Goal: Complete application form

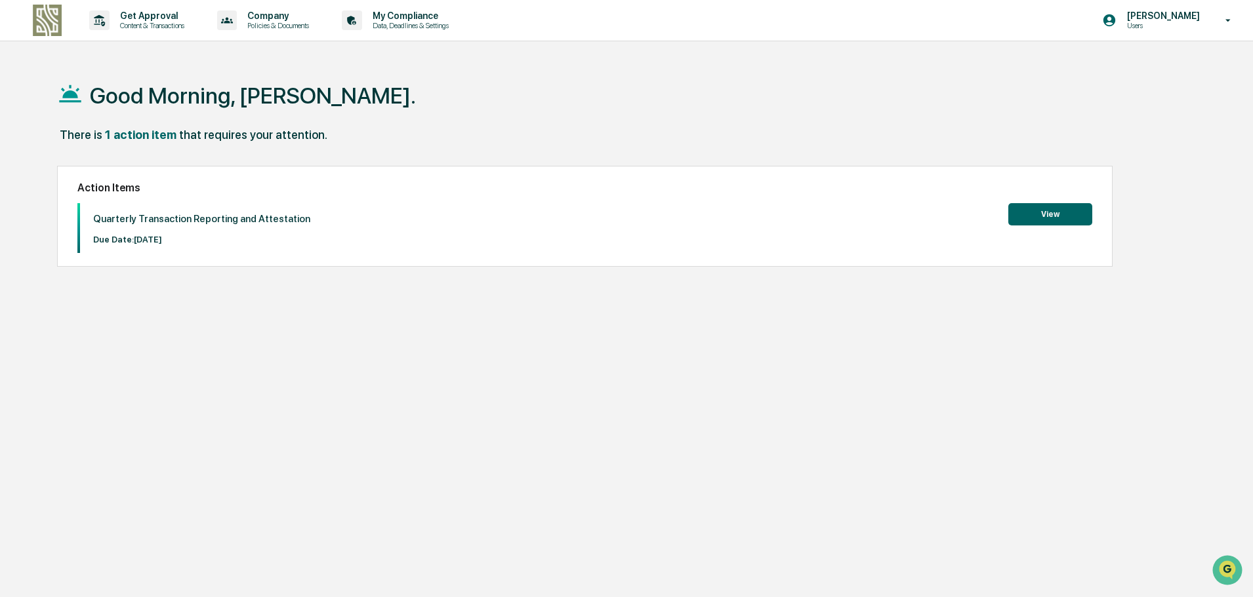
click at [1028, 213] on button "View" at bounding box center [1050, 214] width 84 height 22
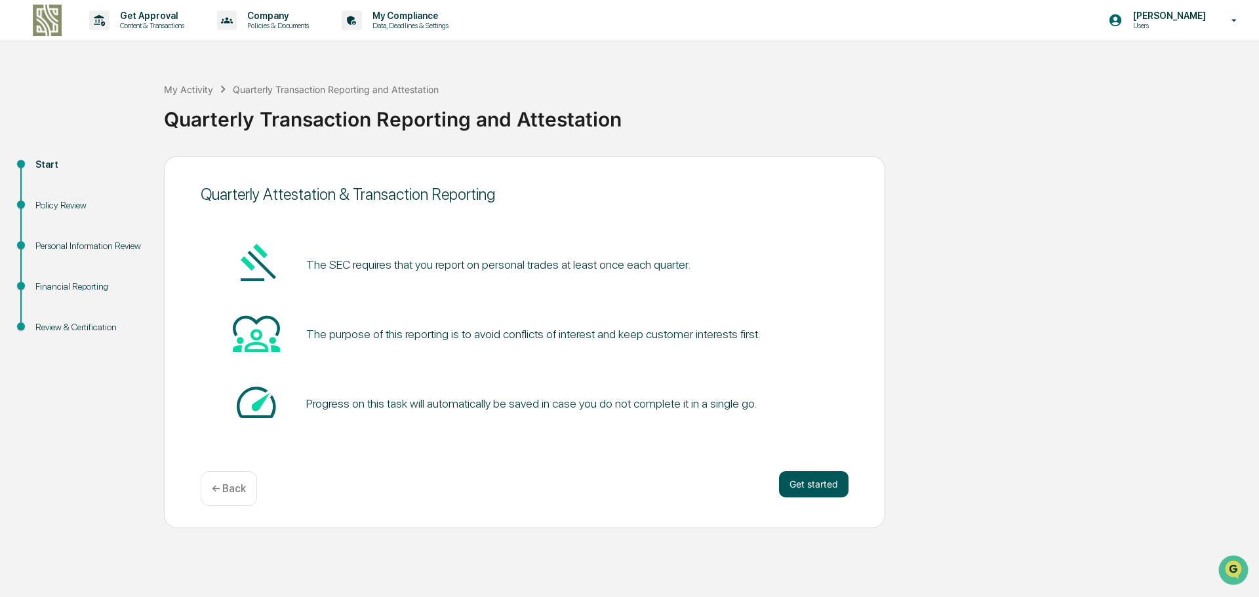
click at [829, 489] on button "Get started" at bounding box center [814, 485] width 70 height 26
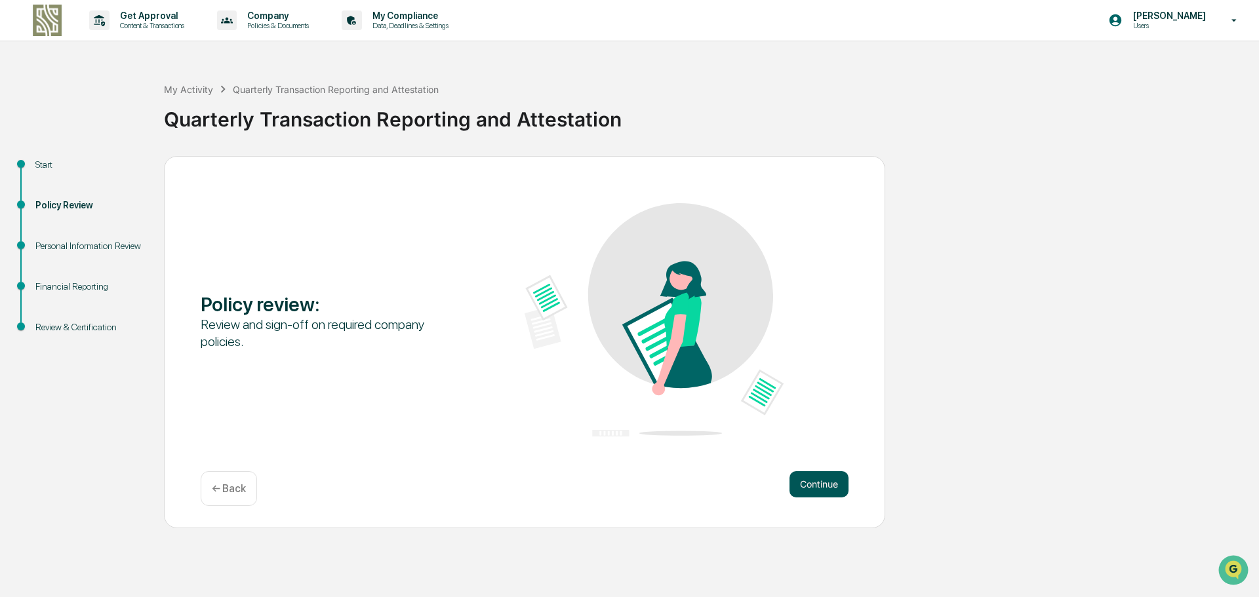
click at [820, 489] on button "Continue" at bounding box center [819, 485] width 59 height 26
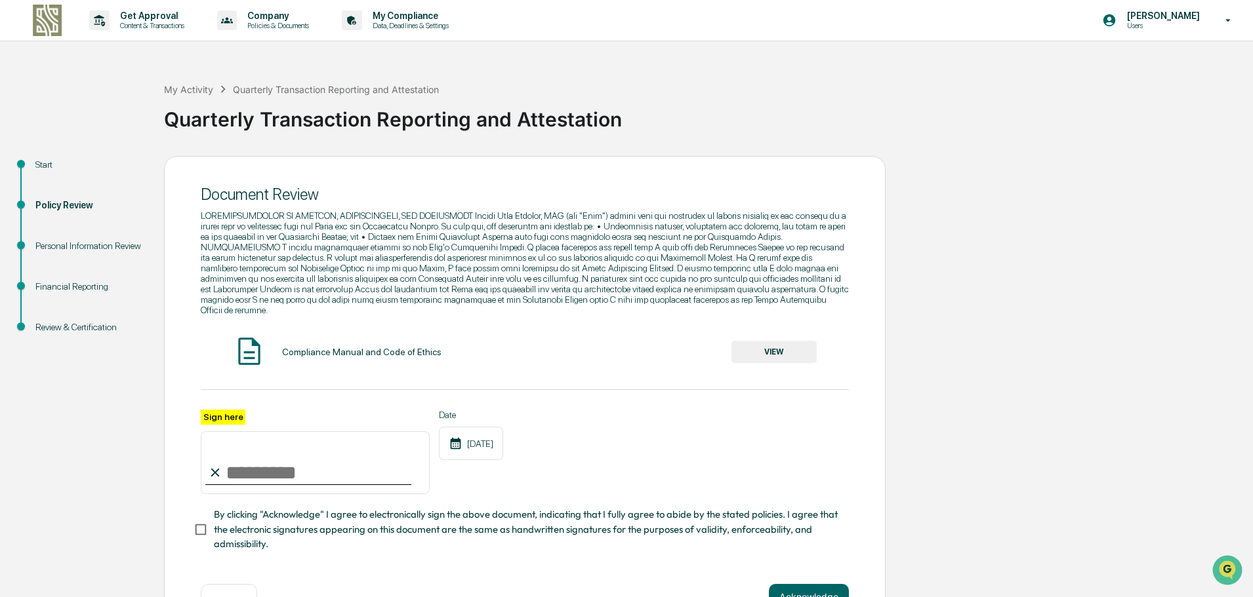
click at [349, 470] on input "Sign here" at bounding box center [315, 463] width 229 height 63
type input "**********"
click at [246, 348] on img at bounding box center [249, 351] width 33 height 33
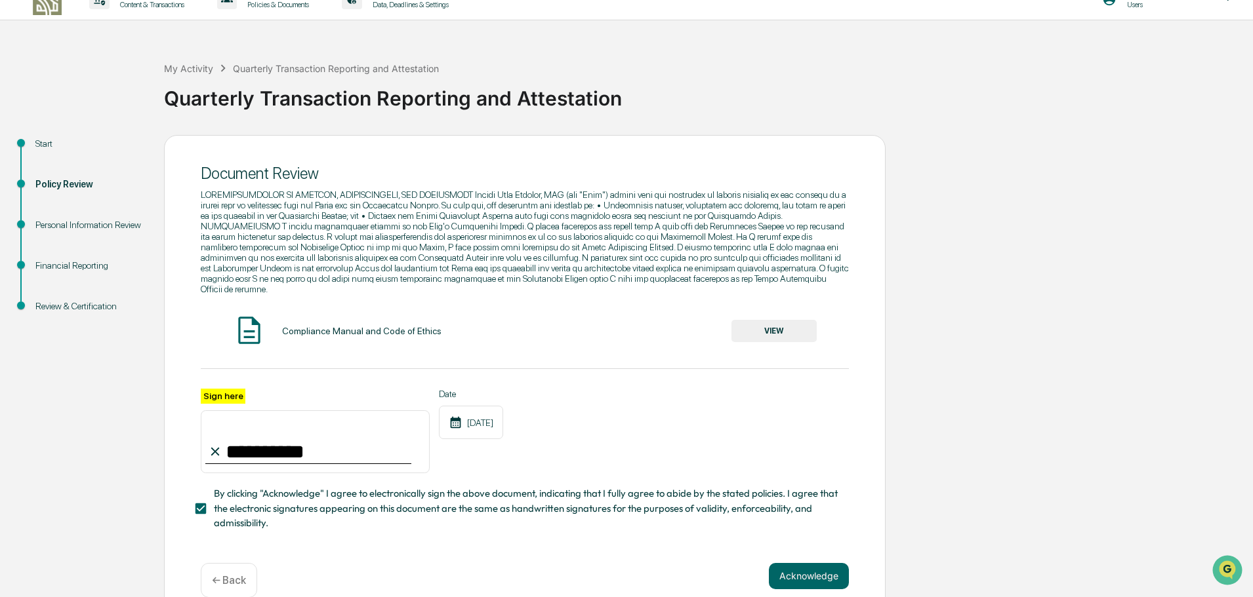
scroll to position [37, 0]
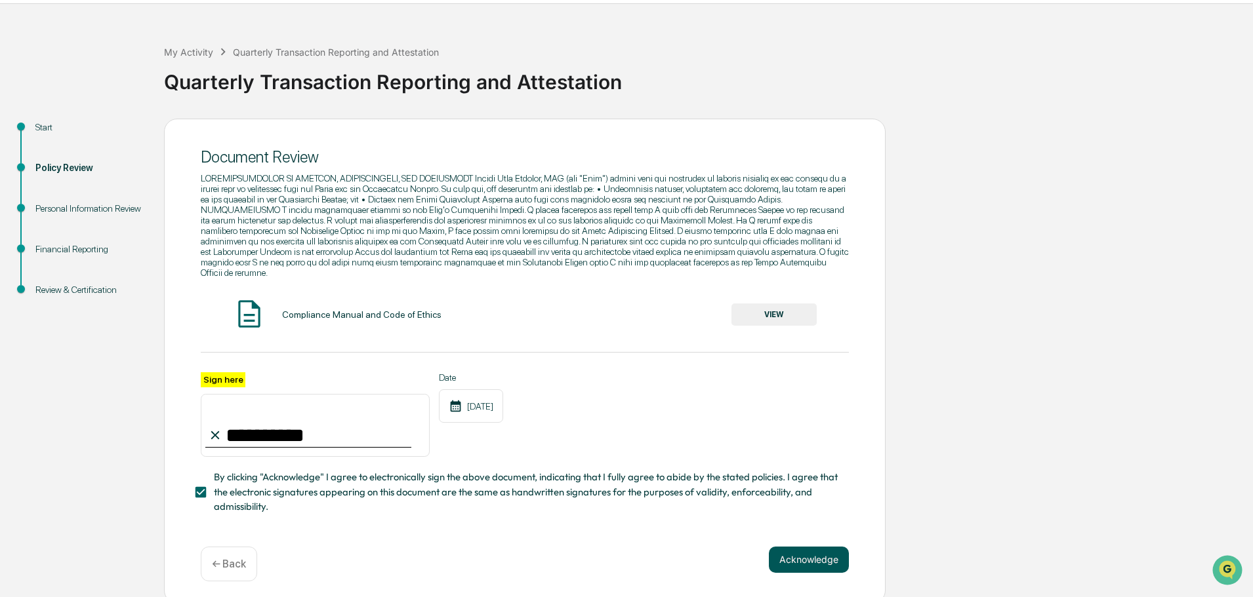
click at [810, 557] on button "Acknowledge" at bounding box center [809, 560] width 80 height 26
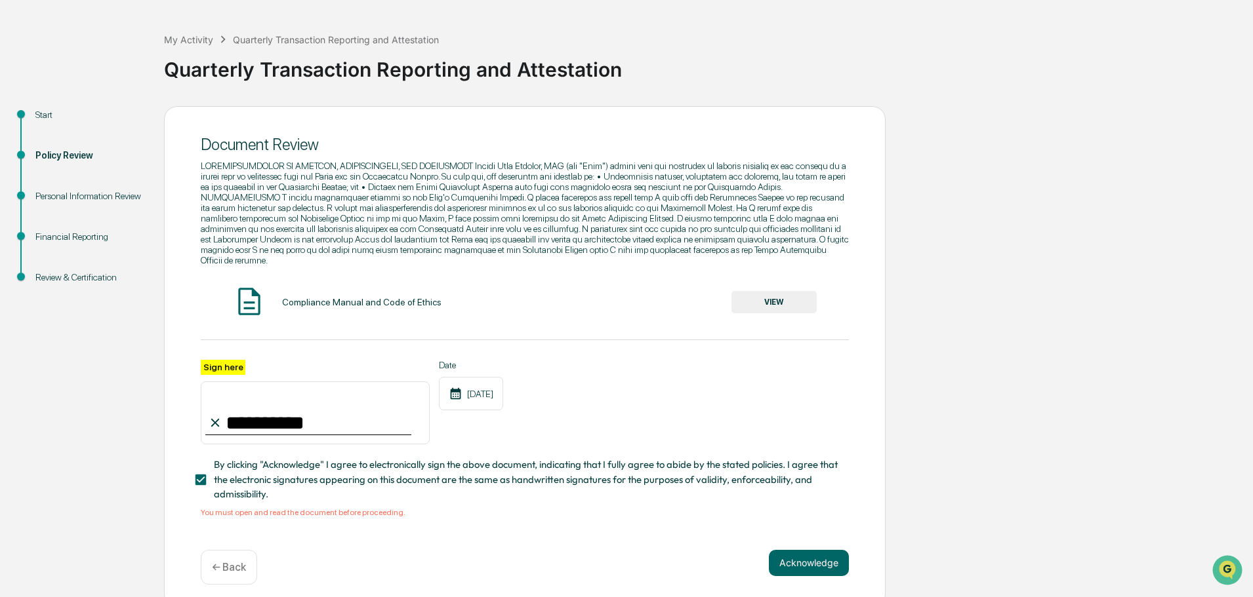
scroll to position [53, 0]
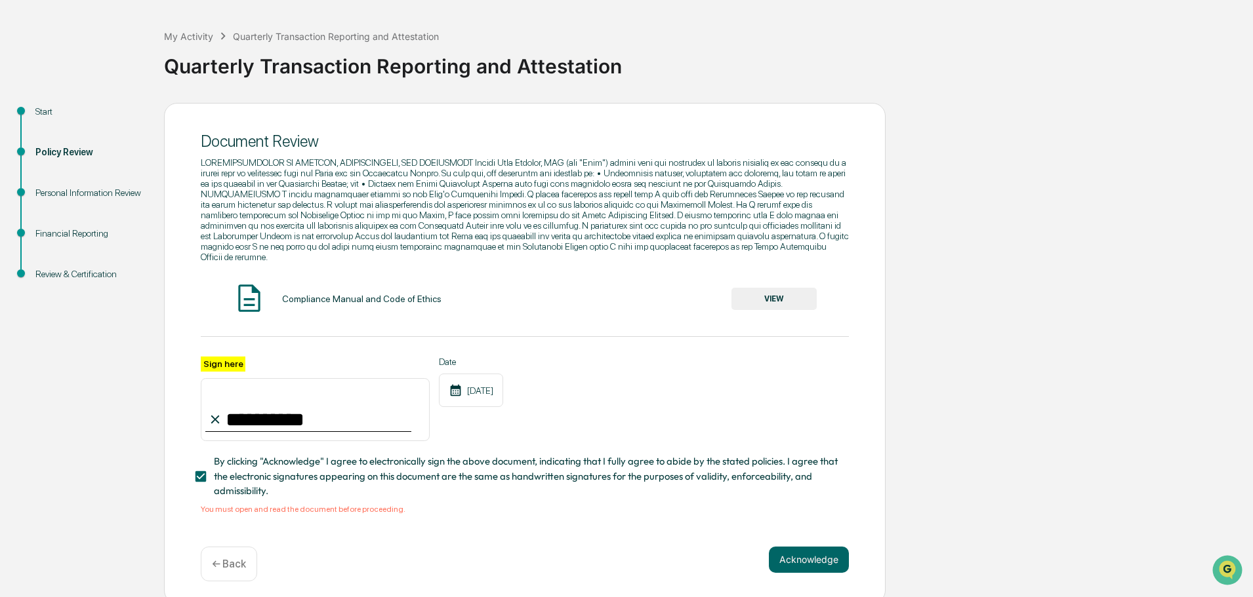
click at [771, 288] on button "VIEW" at bounding box center [773, 299] width 85 height 22
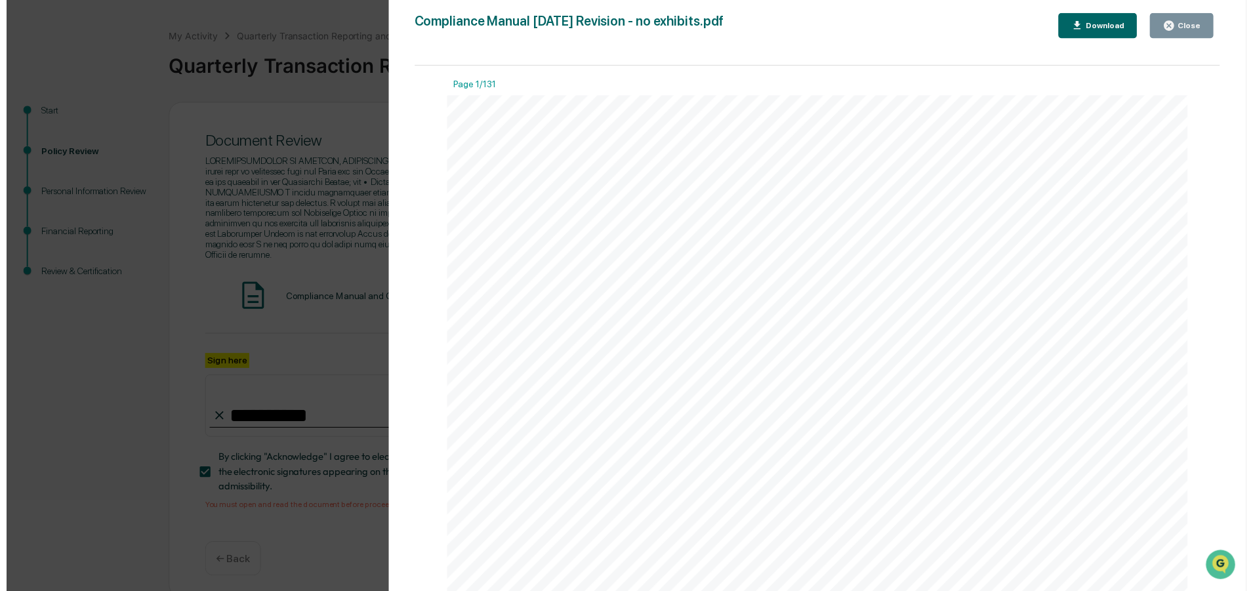
scroll to position [1836, 0]
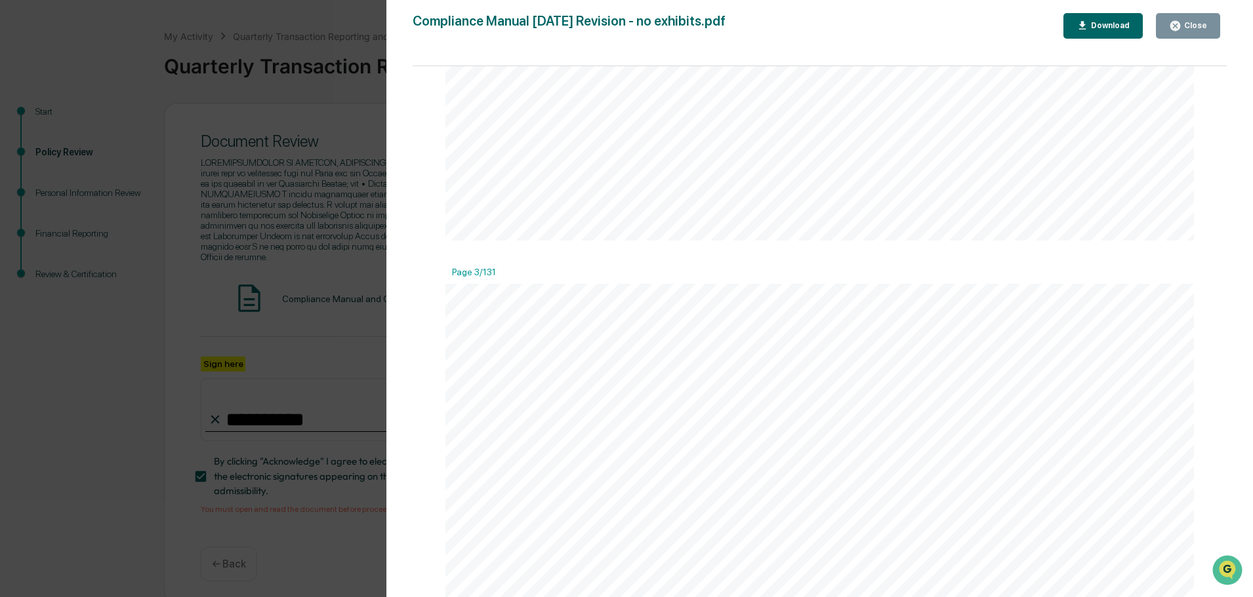
click at [319, 315] on div "Version History [DATE] 02:25 AM [PERSON_NAME] [DATE] 02:24 AM [PERSON_NAME] Com…" at bounding box center [626, 298] width 1253 height 597
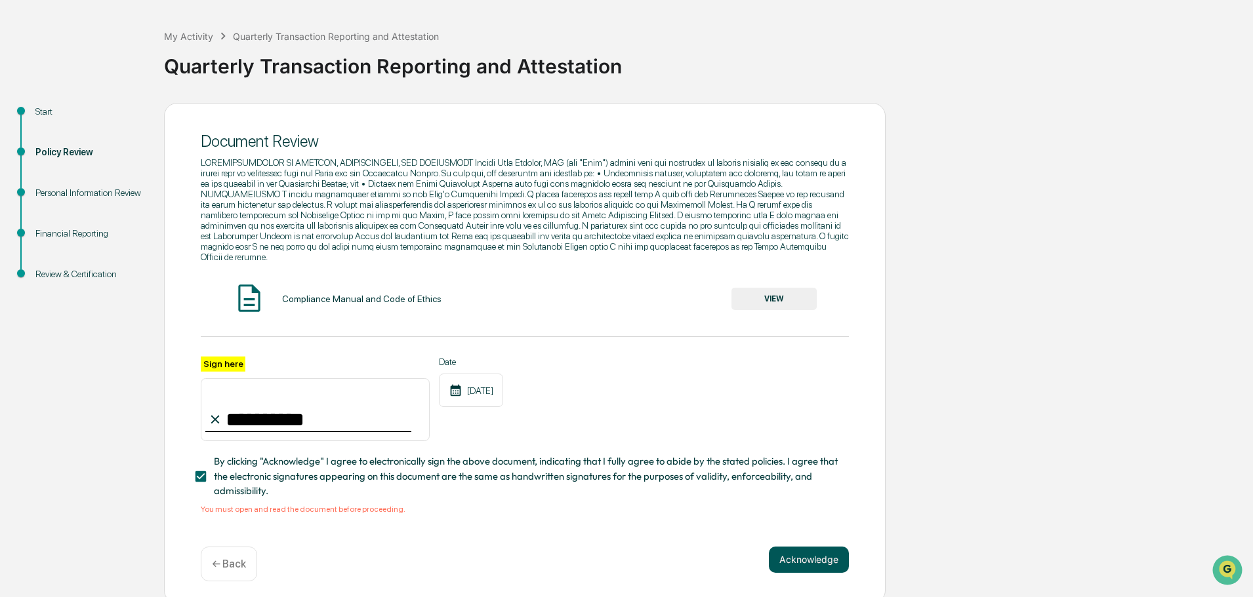
click at [799, 552] on button "Acknowledge" at bounding box center [809, 560] width 80 height 26
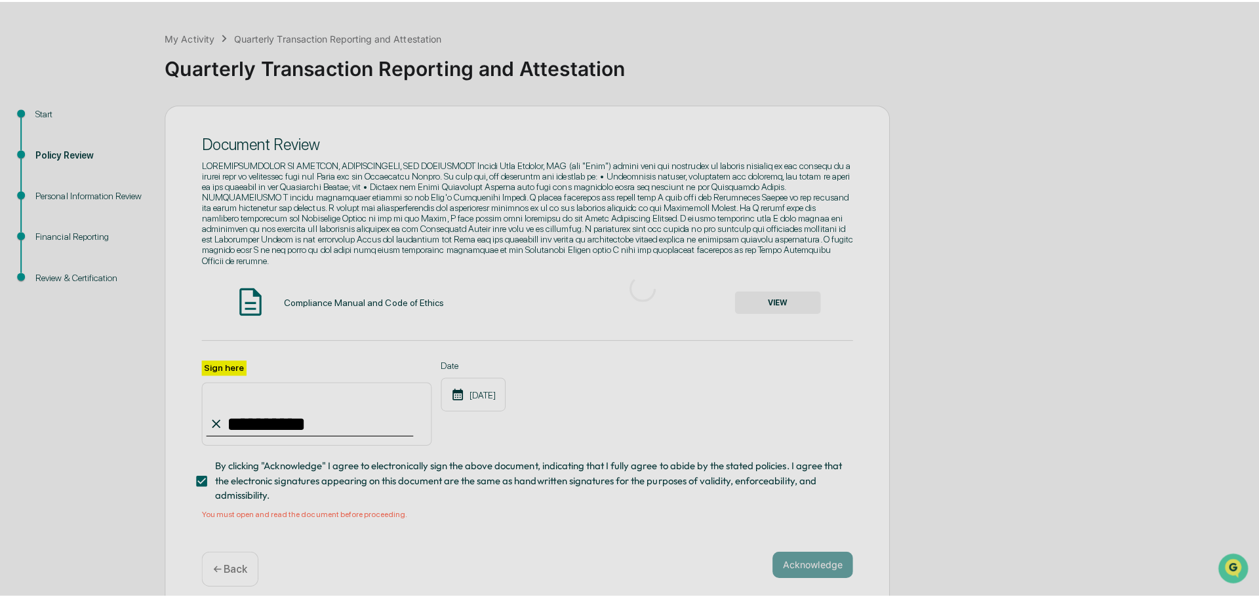
scroll to position [0, 0]
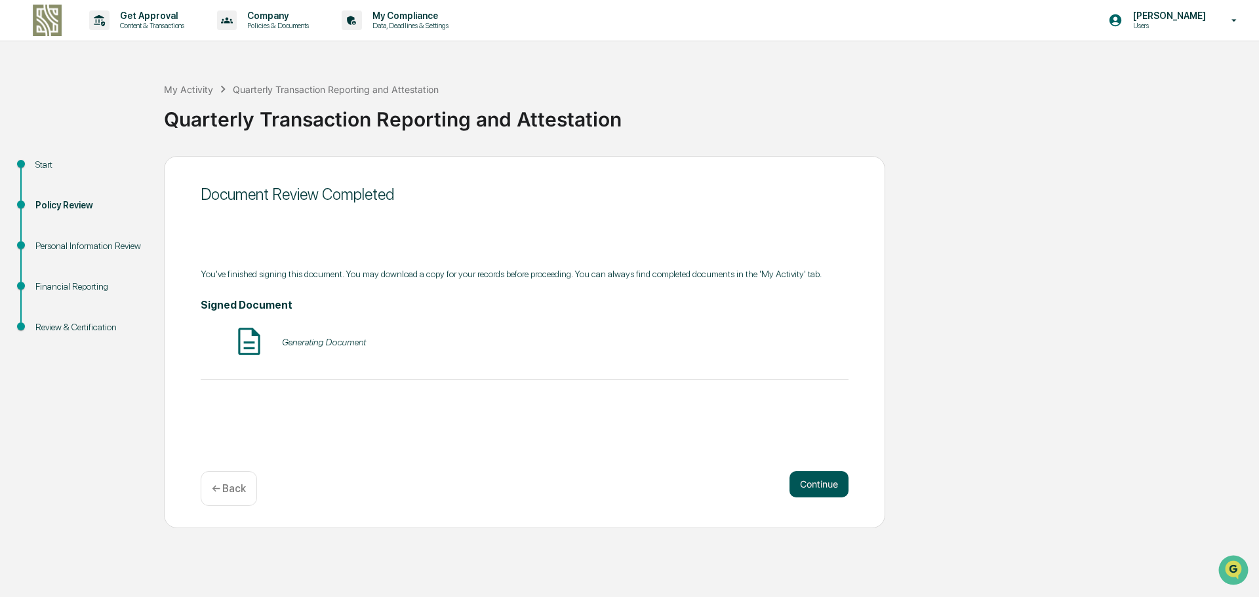
click at [808, 483] on button "Continue" at bounding box center [819, 485] width 59 height 26
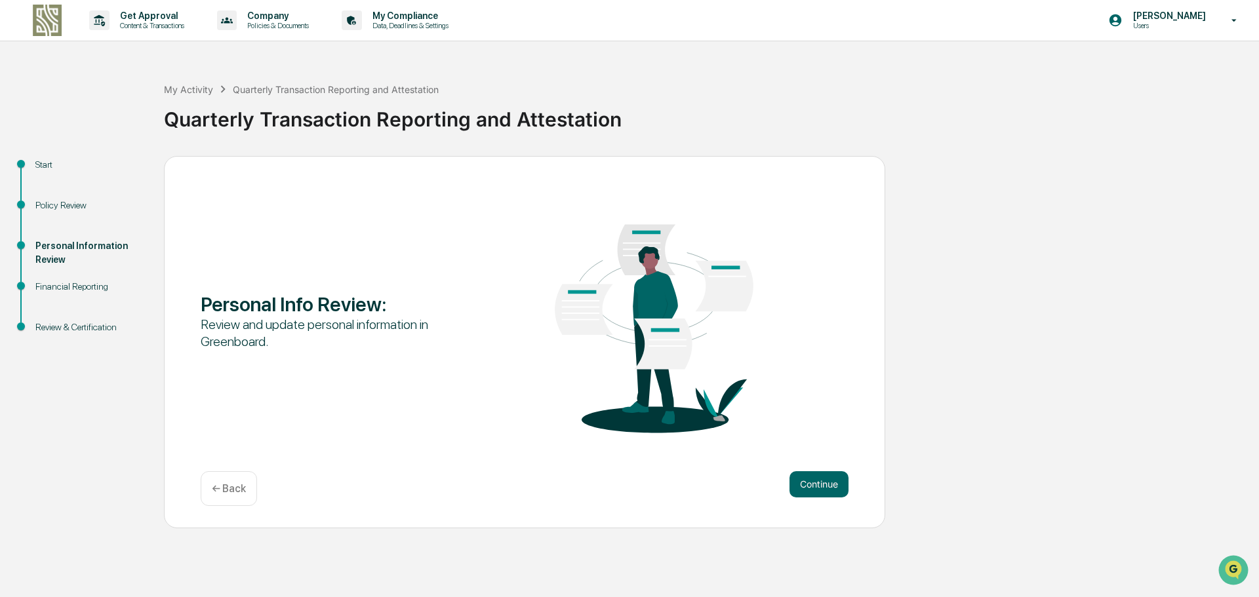
click at [808, 483] on button "Continue" at bounding box center [819, 485] width 59 height 26
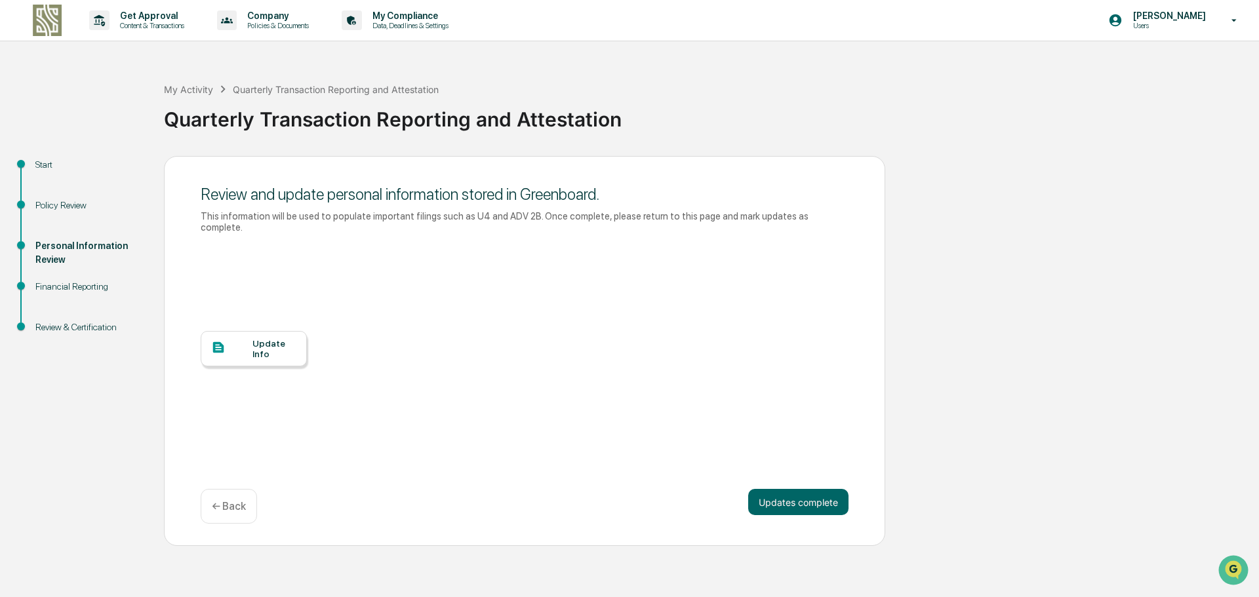
click at [271, 341] on div "Update Info" at bounding box center [275, 348] width 44 height 21
click at [809, 495] on button "Updates complete" at bounding box center [798, 502] width 100 height 26
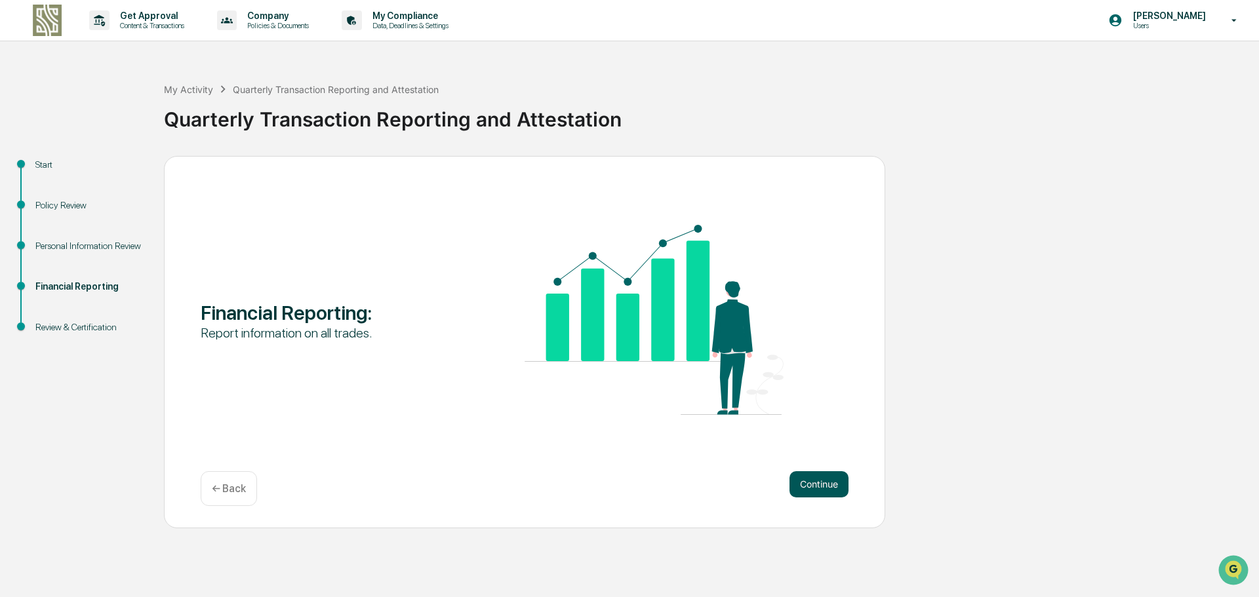
click at [809, 488] on button "Continue" at bounding box center [819, 485] width 59 height 26
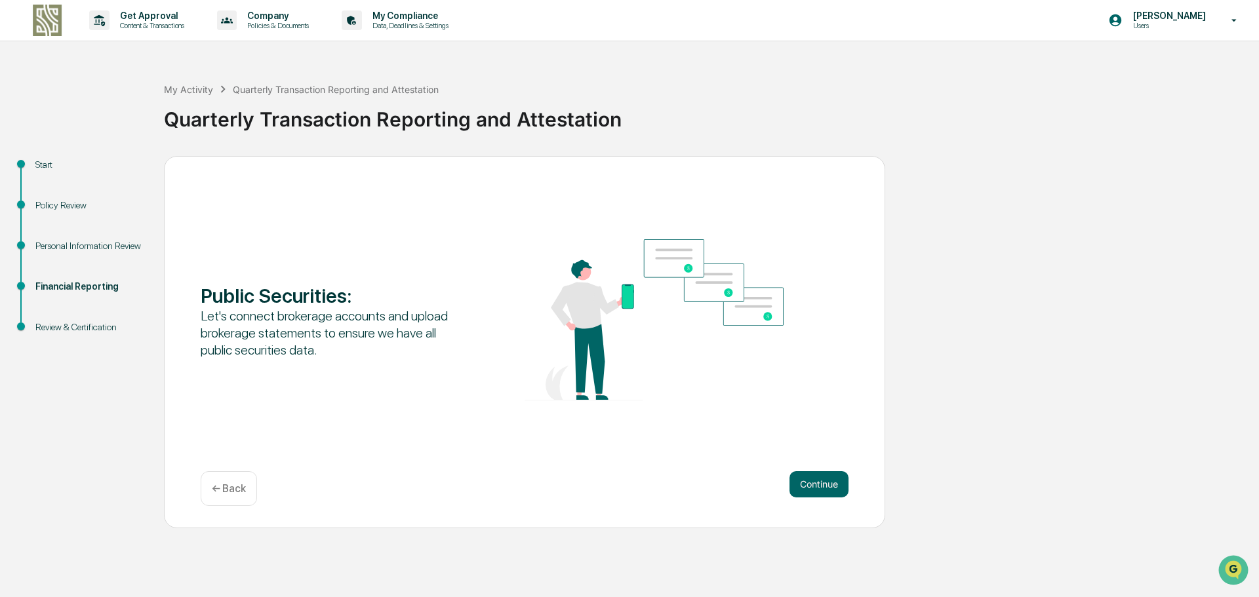
click at [809, 488] on button "Continue" at bounding box center [819, 485] width 59 height 26
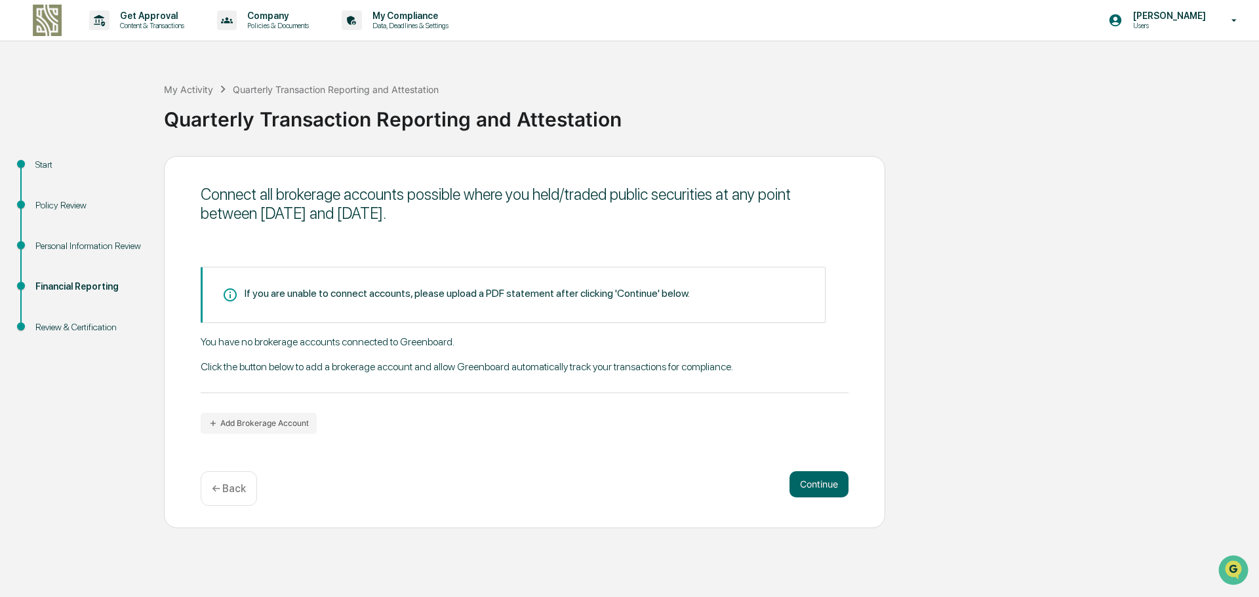
click at [809, 488] on button "Continue" at bounding box center [819, 485] width 59 height 26
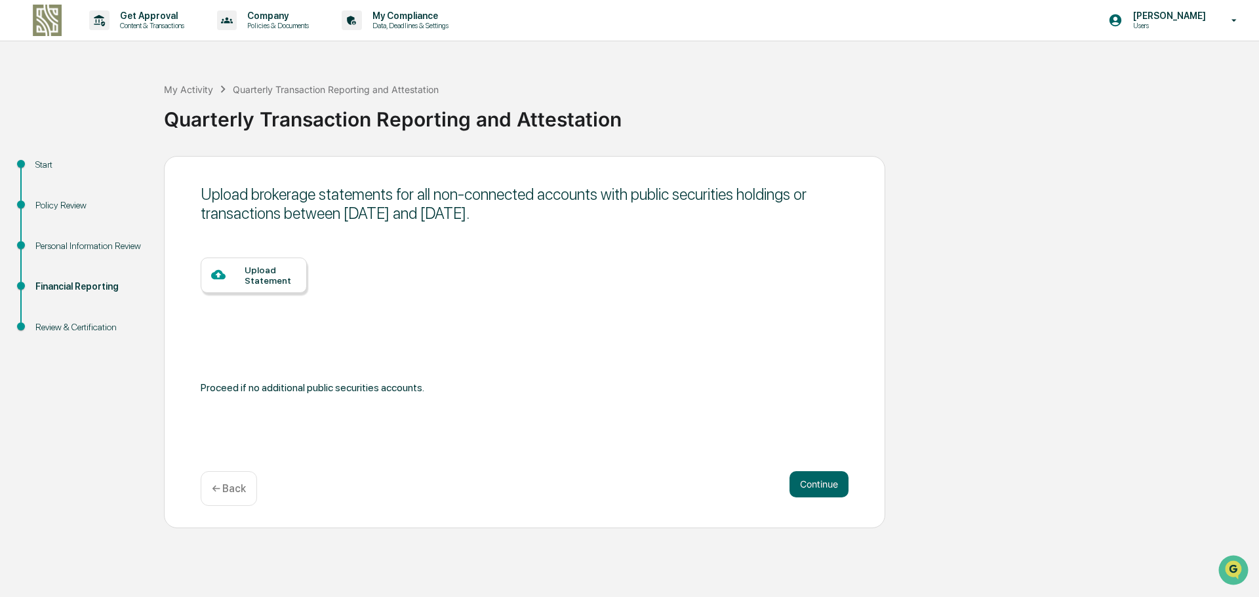
click at [809, 488] on button "Continue" at bounding box center [819, 485] width 59 height 26
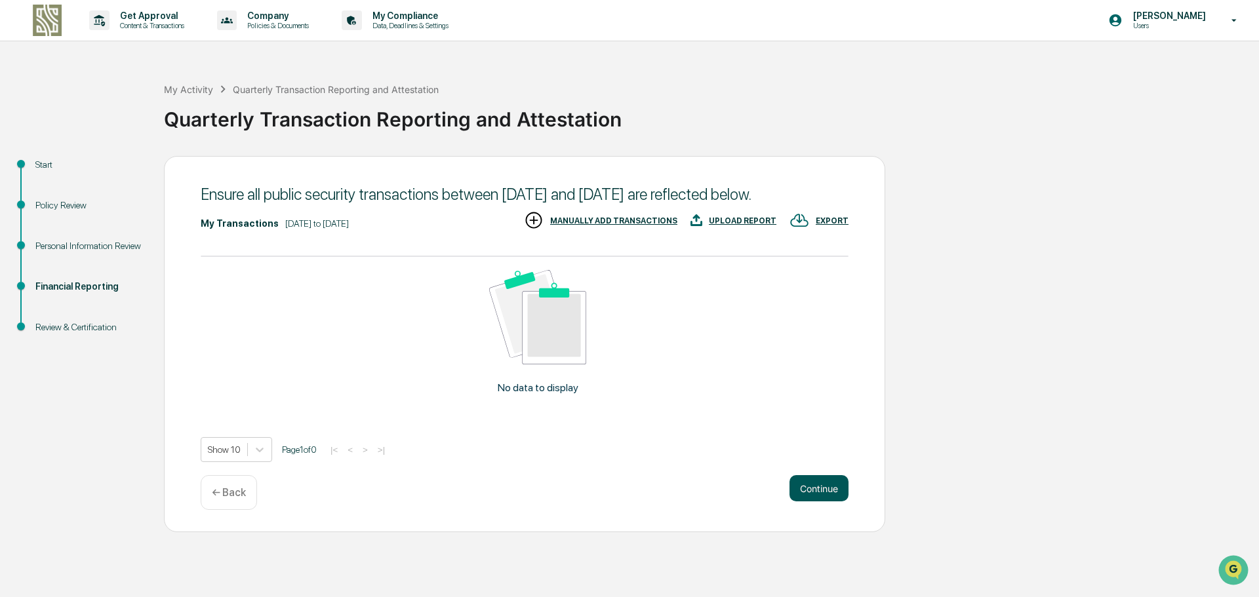
click at [813, 501] on button "Continue" at bounding box center [819, 488] width 59 height 26
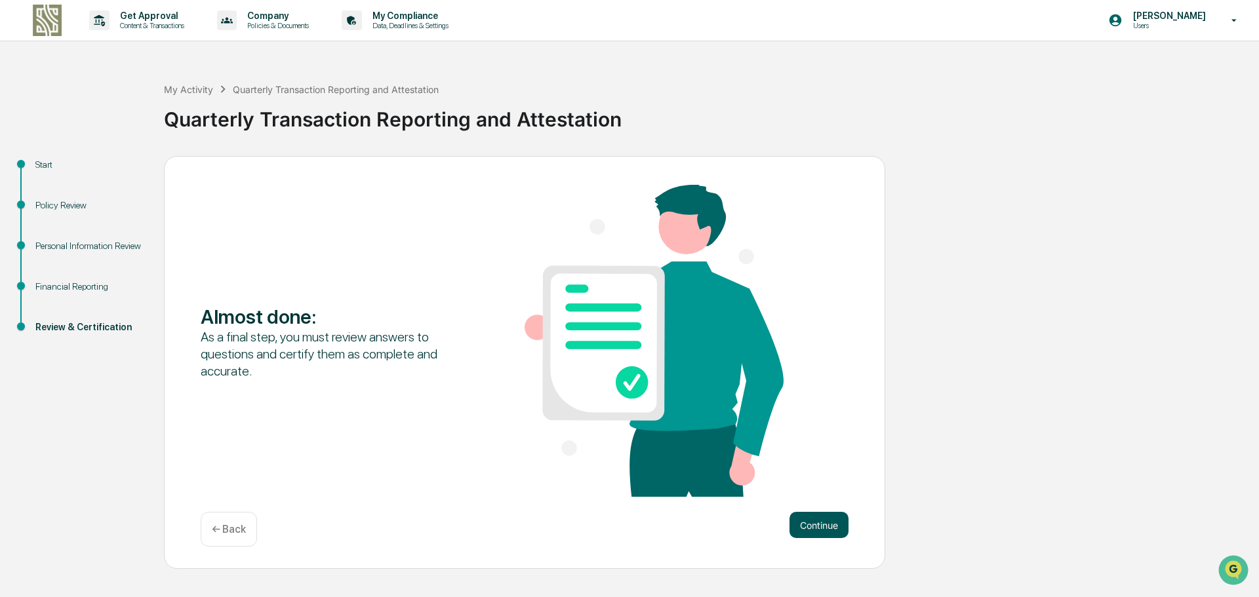
click at [815, 523] on button "Continue" at bounding box center [819, 525] width 59 height 26
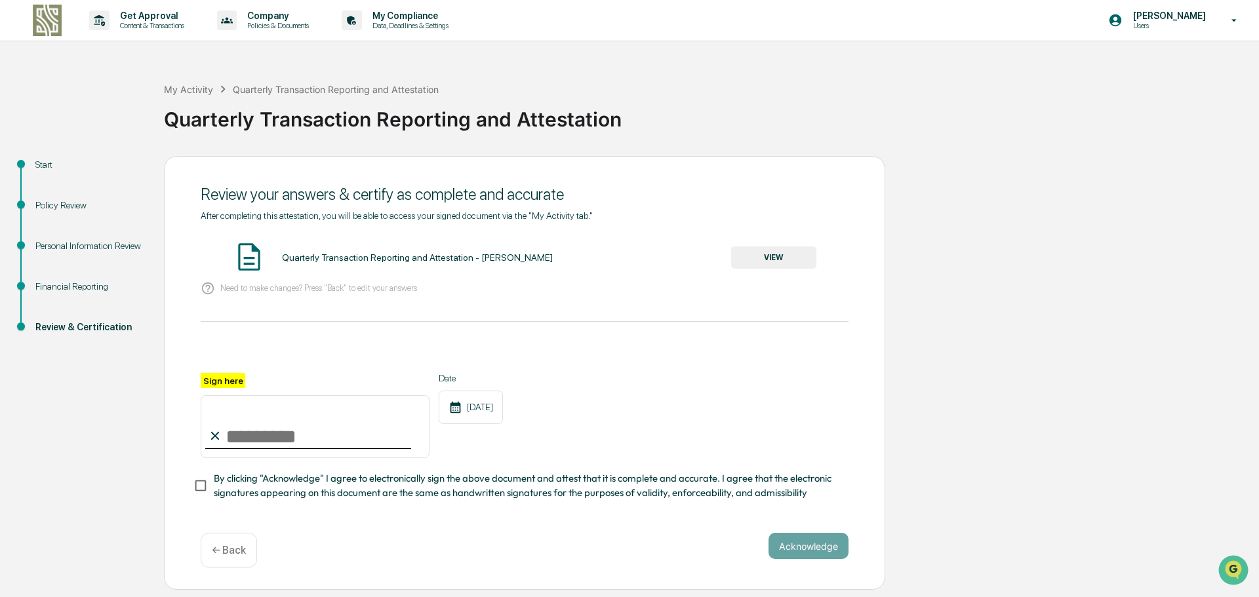
click at [378, 439] on input "Sign here" at bounding box center [315, 426] width 229 height 63
type input "**********"
click at [750, 250] on button "VIEW" at bounding box center [773, 258] width 85 height 22
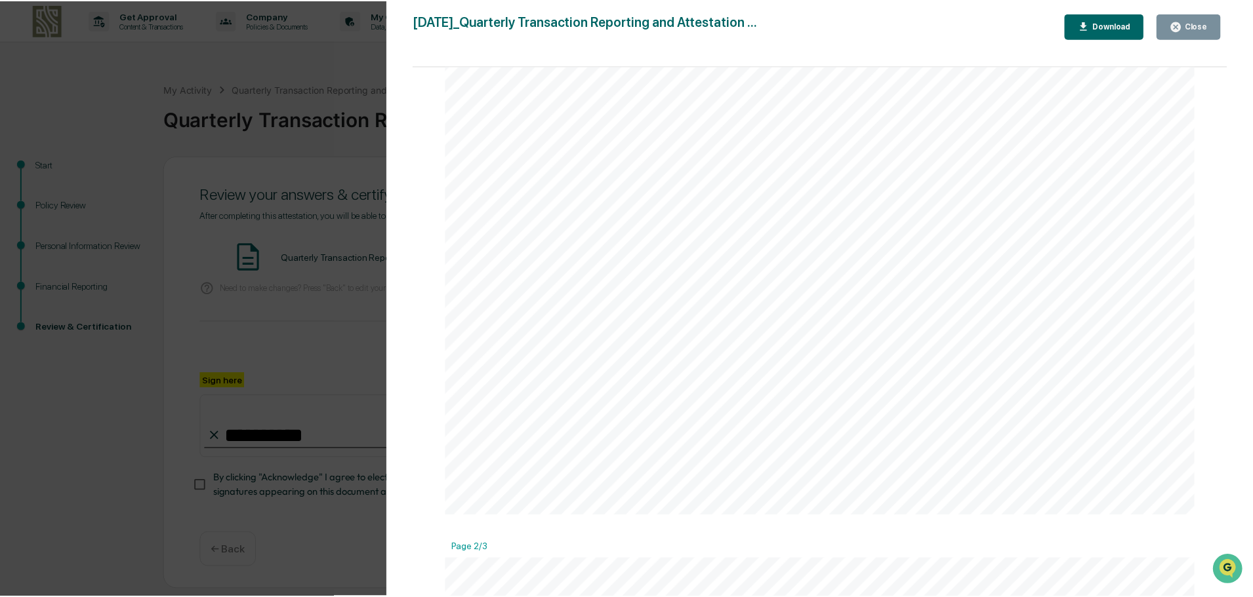
scroll to position [721, 0]
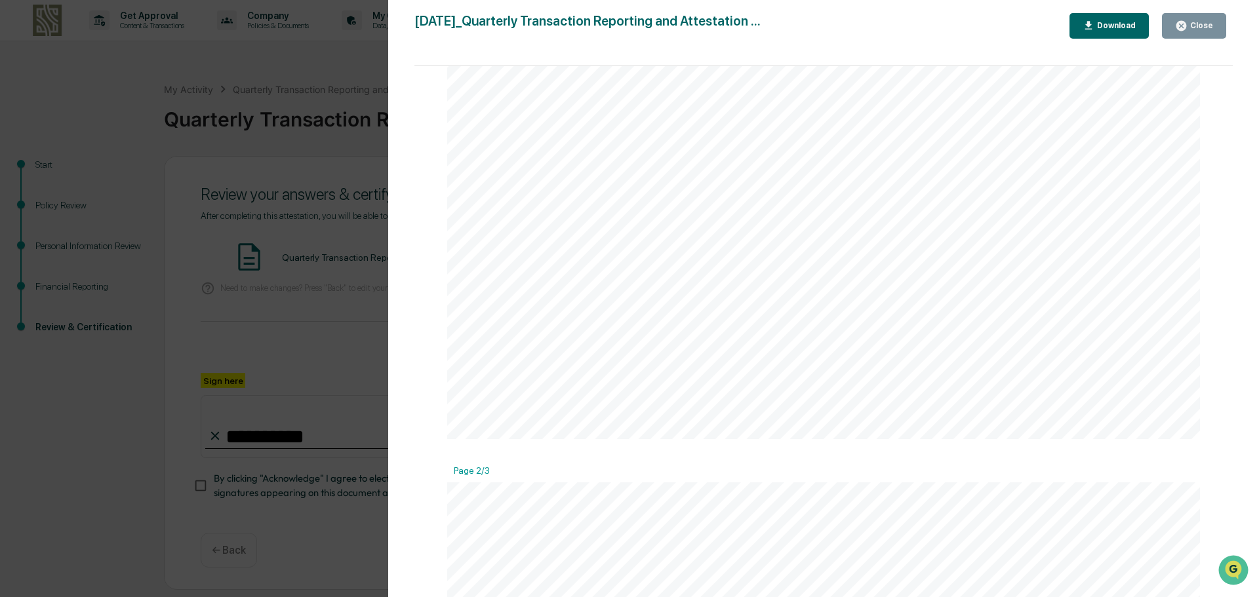
click at [1206, 30] on div "Close" at bounding box center [1201, 25] width 26 height 9
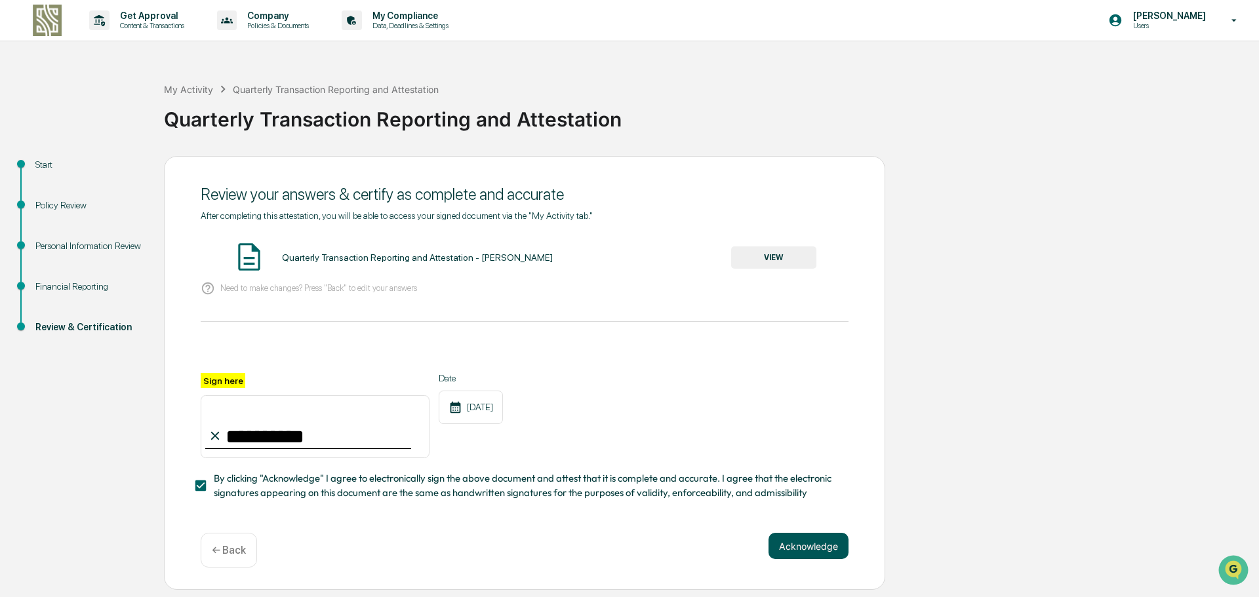
click at [808, 550] on button "Acknowledge" at bounding box center [809, 546] width 80 height 26
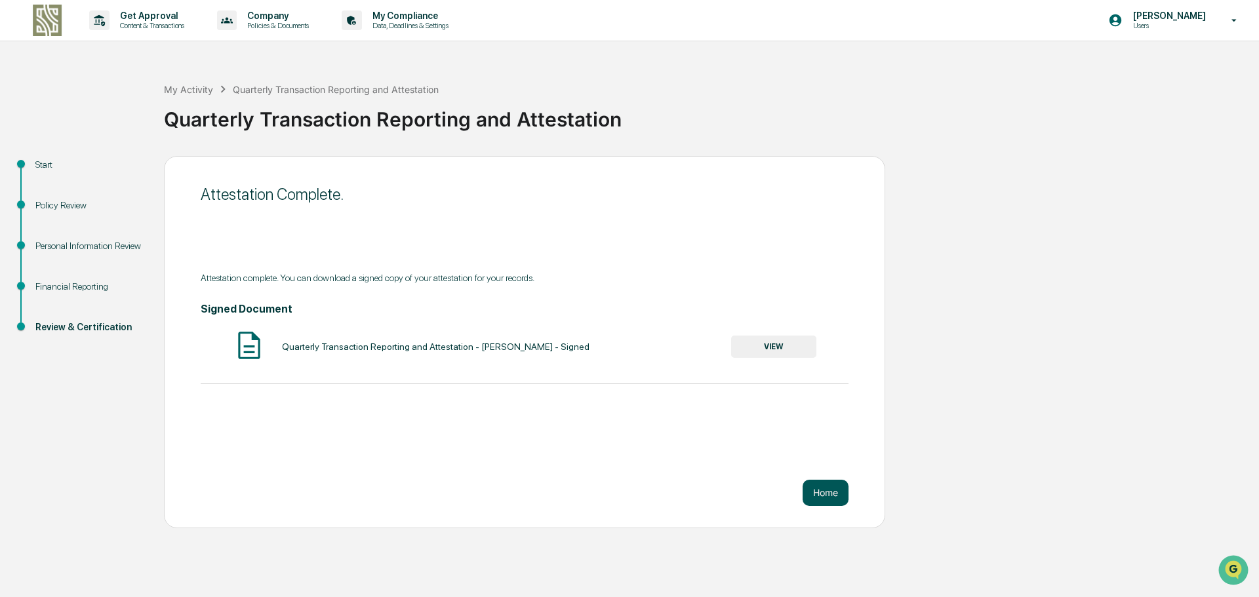
click at [820, 495] on button "Home" at bounding box center [826, 493] width 46 height 26
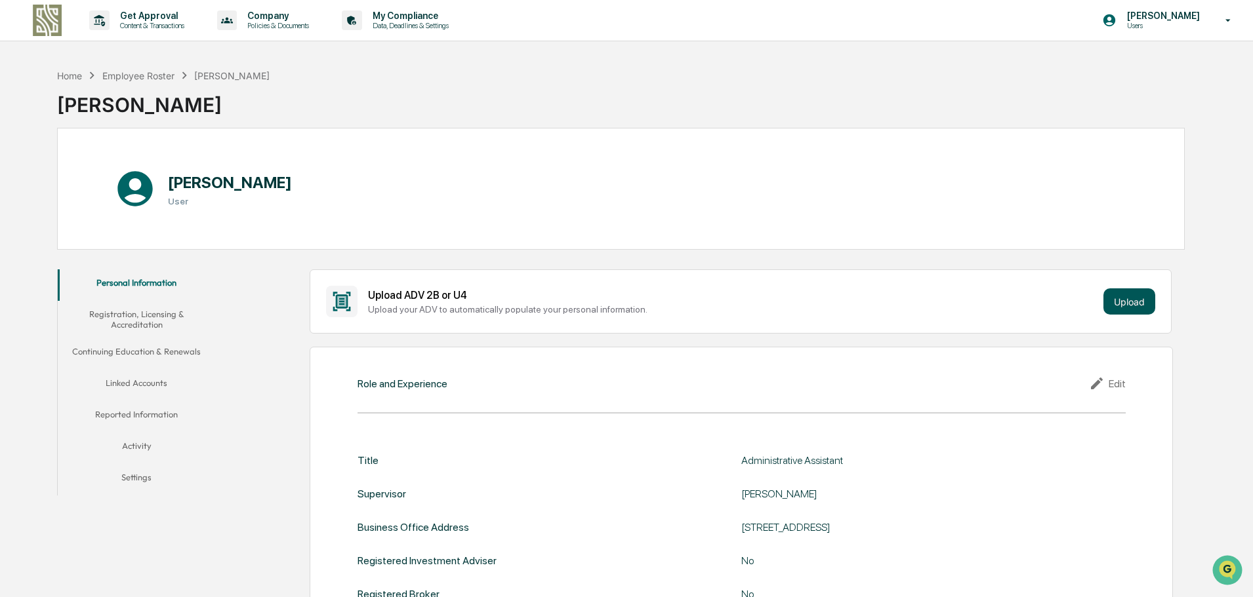
click at [1142, 304] on button "Upload" at bounding box center [1129, 302] width 52 height 26
